Goal: Task Accomplishment & Management: Use online tool/utility

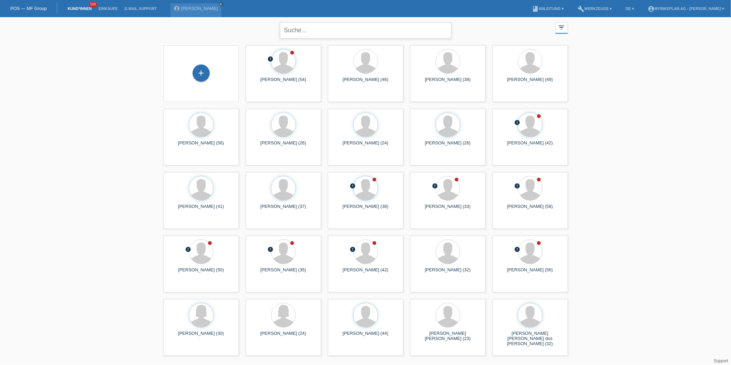
click at [313, 33] on input "text" at bounding box center [365, 30] width 171 height 16
paste input "Kolodzej"
type input "Kolodzej"
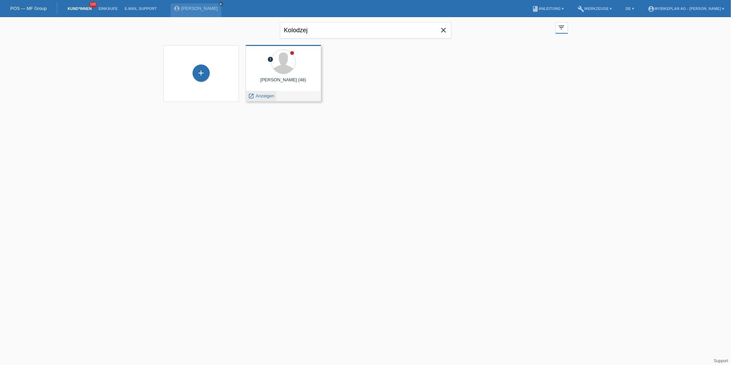
click at [260, 96] on span "Anzeigen" at bounding box center [265, 95] width 19 height 5
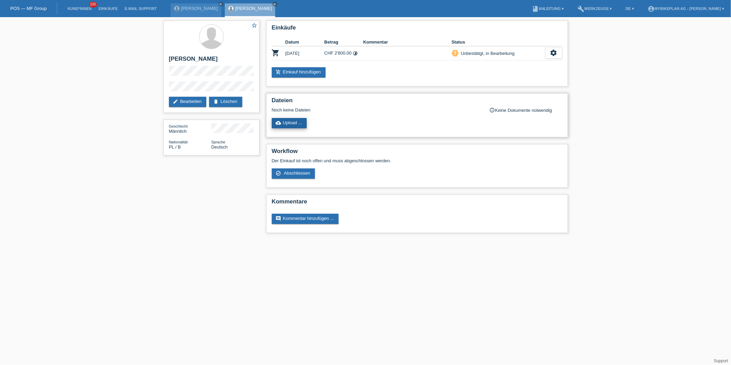
click at [283, 122] on link "cloud_upload Upload ..." at bounding box center [289, 123] width 35 height 10
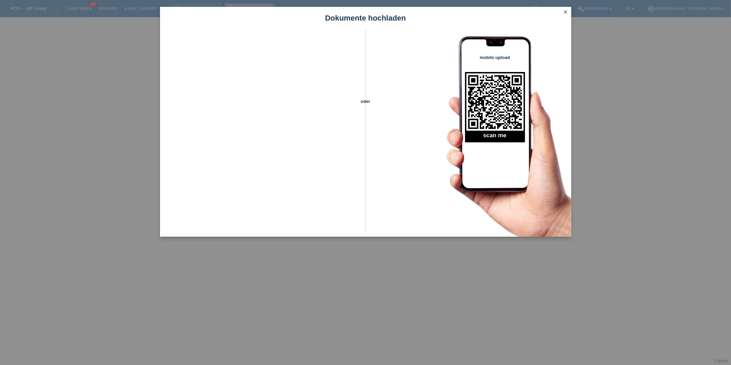
click at [565, 9] on icon "close" at bounding box center [565, 11] width 5 height 5
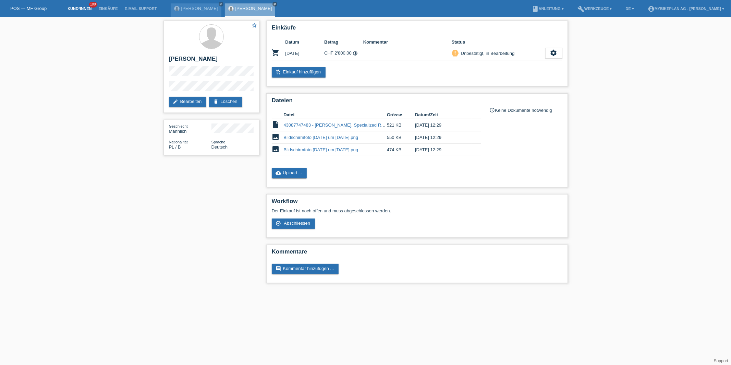
click at [76, 8] on link "Kund*innen" at bounding box center [79, 9] width 31 height 4
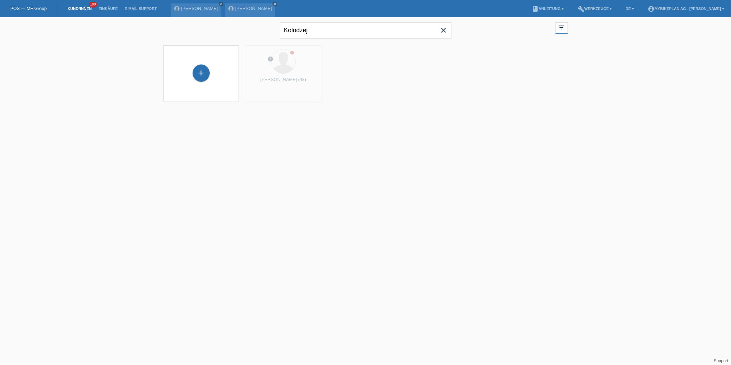
click at [447, 30] on icon "close" at bounding box center [444, 30] width 8 height 8
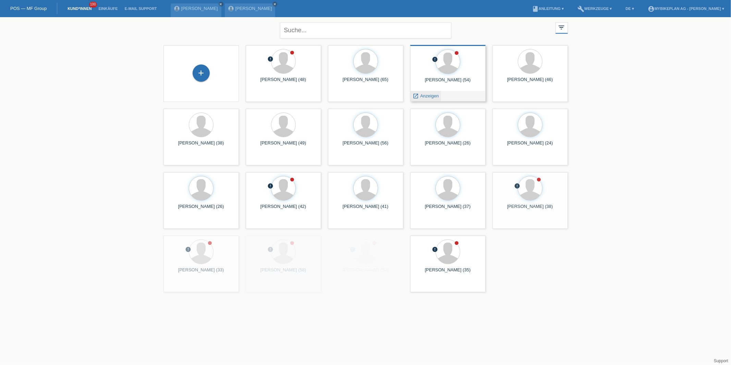
click at [428, 95] on span "Anzeigen" at bounding box center [429, 95] width 19 height 5
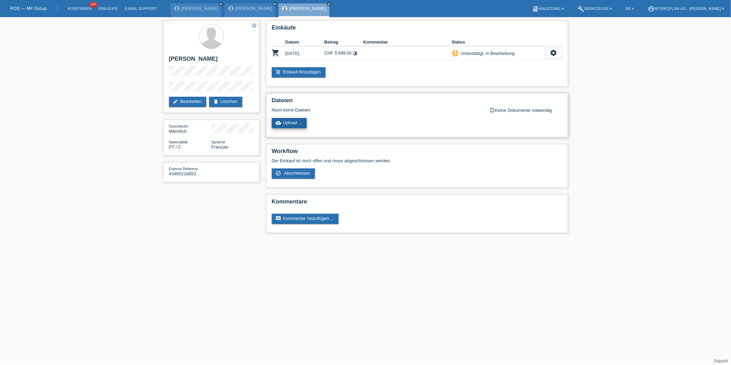
click at [282, 124] on link "cloud_upload Upload ..." at bounding box center [289, 123] width 35 height 10
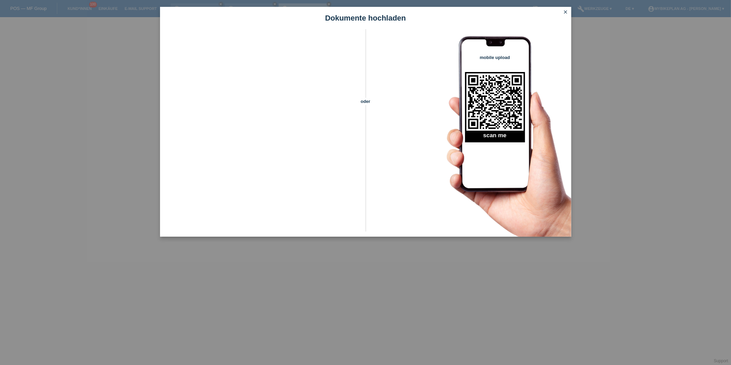
click at [567, 13] on icon "close" at bounding box center [565, 11] width 5 height 5
